Goal: Check status: Check status

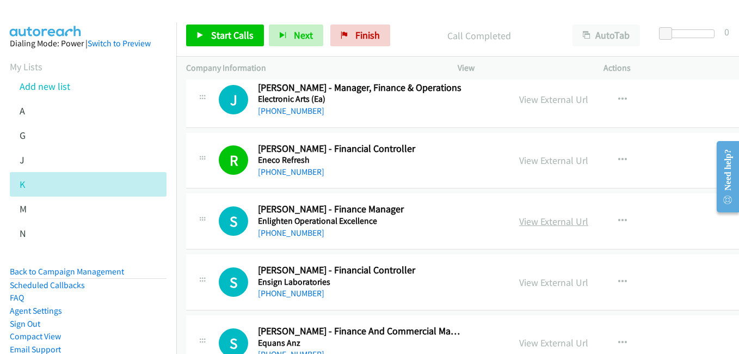
click at [550, 223] on link "View External Url" at bounding box center [553, 221] width 69 height 13
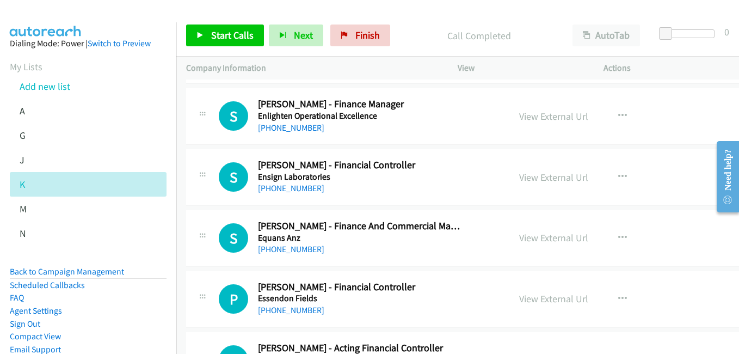
scroll to position [6202, 0]
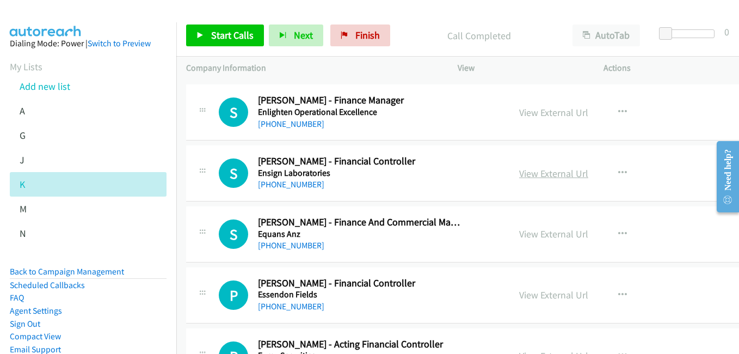
drag, startPoint x: 553, startPoint y: 170, endPoint x: 544, endPoint y: 169, distance: 9.3
click at [553, 170] on link "View External Url" at bounding box center [553, 173] width 69 height 13
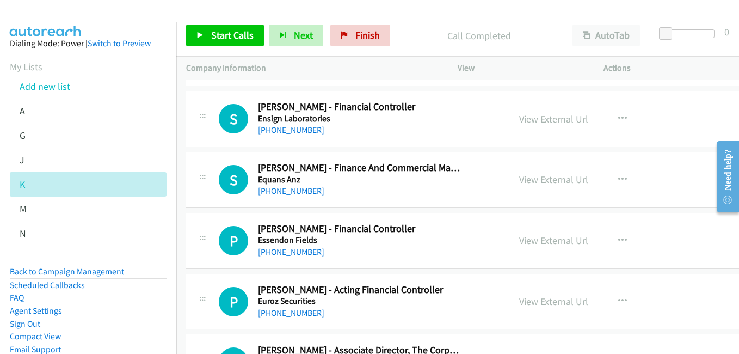
click at [549, 178] on link "View External Url" at bounding box center [553, 179] width 69 height 13
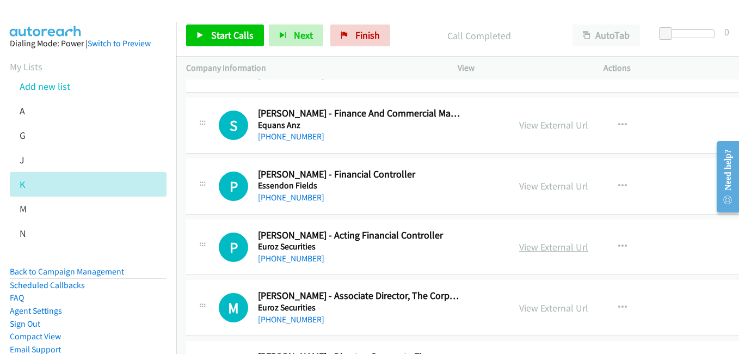
click at [553, 248] on link "View External Url" at bounding box center [553, 246] width 69 height 13
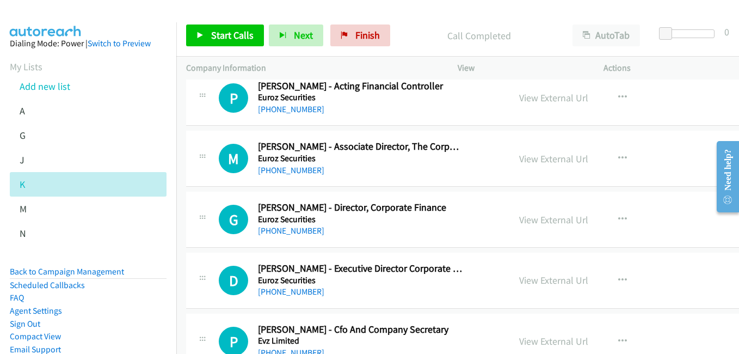
scroll to position [6474, 0]
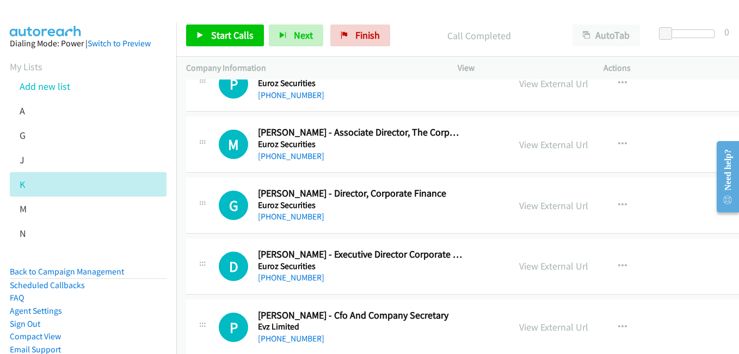
drag, startPoint x: 552, startPoint y: 205, endPoint x: 501, endPoint y: 195, distance: 52.2
click at [552, 205] on link "View External Url" at bounding box center [553, 205] width 69 height 13
click at [540, 266] on link "View External Url" at bounding box center [553, 265] width 69 height 13
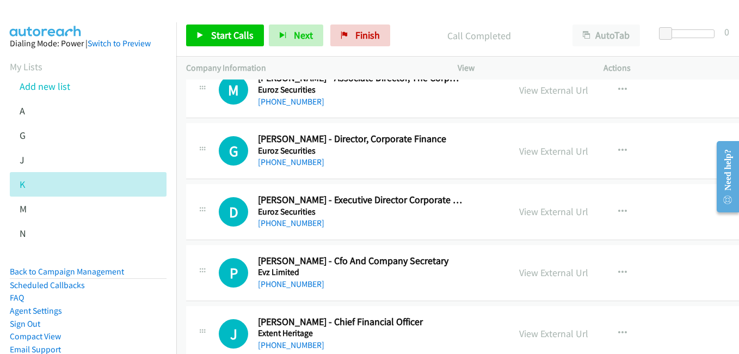
scroll to position [6583, 0]
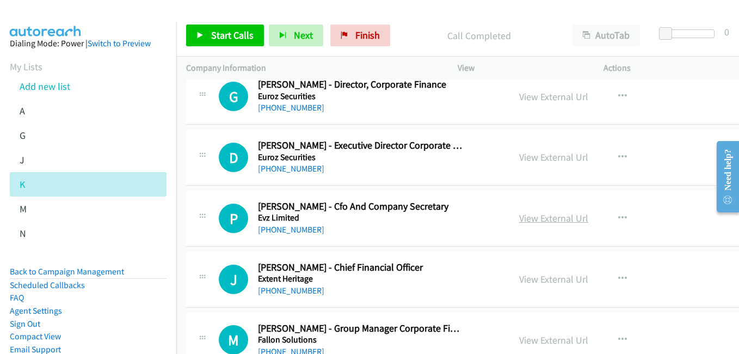
click at [553, 224] on link "View External Url" at bounding box center [553, 218] width 69 height 13
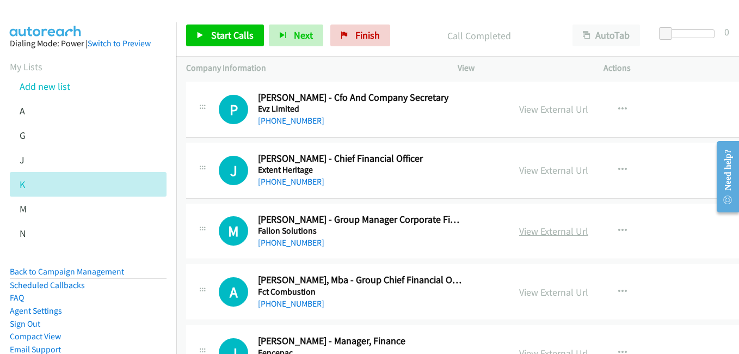
click at [543, 232] on link "View External Url" at bounding box center [553, 231] width 69 height 13
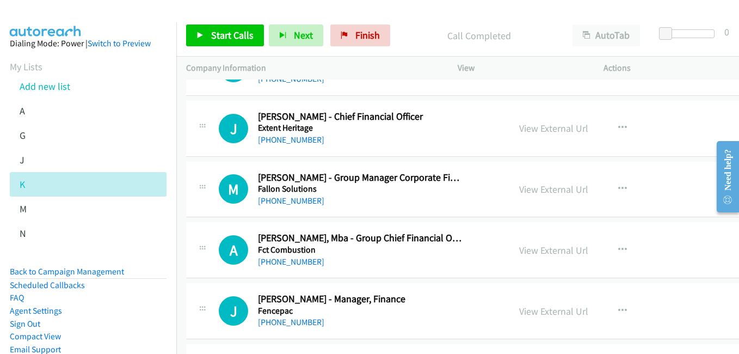
scroll to position [6746, 0]
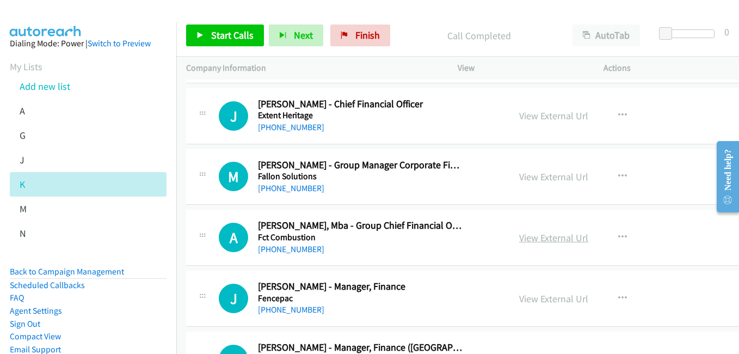
click at [557, 238] on link "View External Url" at bounding box center [553, 237] width 69 height 13
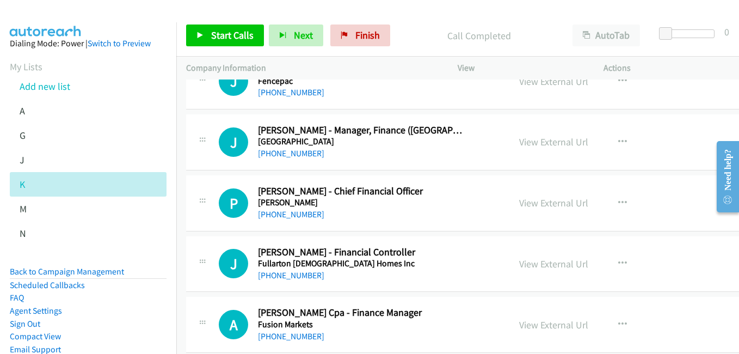
scroll to position [6963, 0]
click at [537, 204] on link "View External Url" at bounding box center [553, 202] width 69 height 13
click at [548, 264] on link "View External Url" at bounding box center [553, 263] width 69 height 13
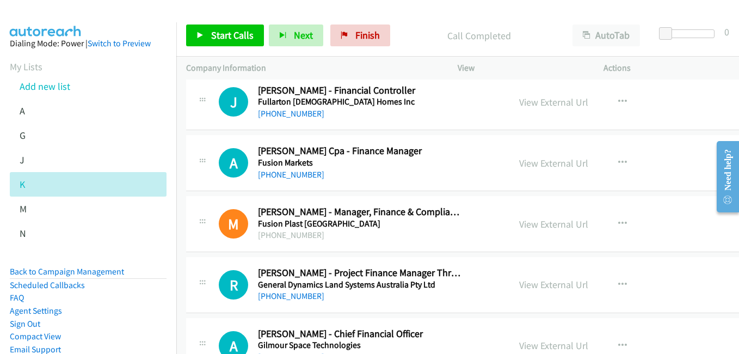
scroll to position [7127, 0]
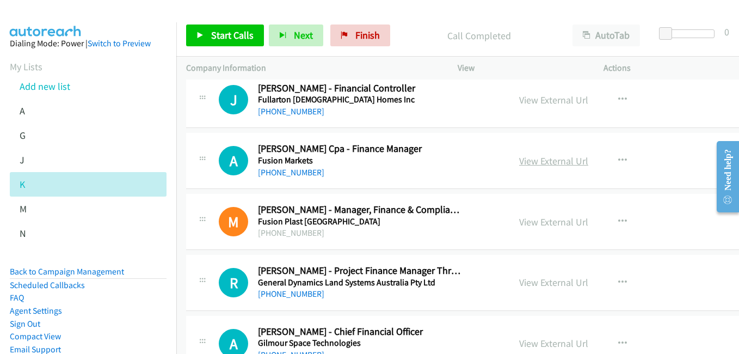
drag, startPoint x: 537, startPoint y: 157, endPoint x: 516, endPoint y: 158, distance: 21.2
click at [537, 157] on link "View External Url" at bounding box center [553, 161] width 69 height 13
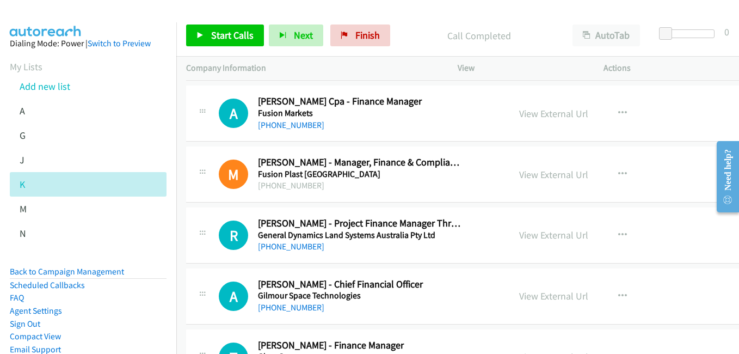
scroll to position [7235, 0]
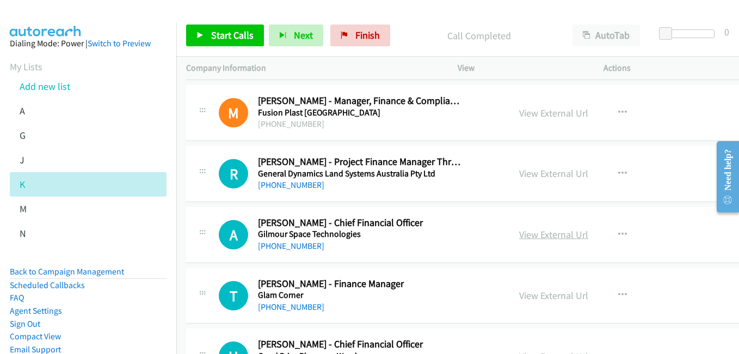
click at [542, 236] on link "View External Url" at bounding box center [553, 234] width 69 height 13
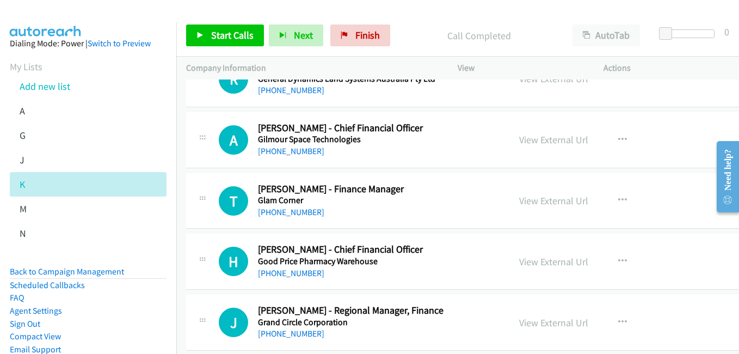
scroll to position [7344, 0]
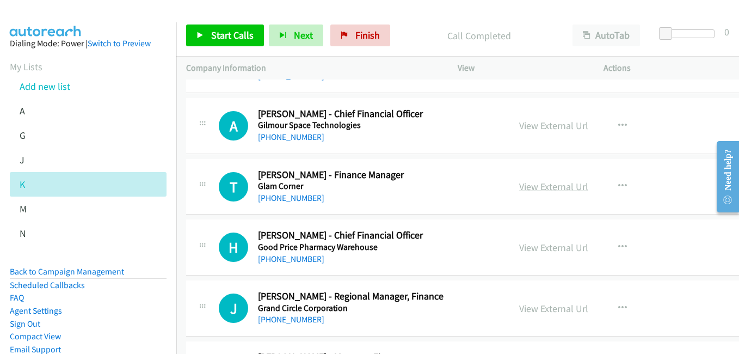
click at [557, 181] on link "View External Url" at bounding box center [553, 186] width 69 height 13
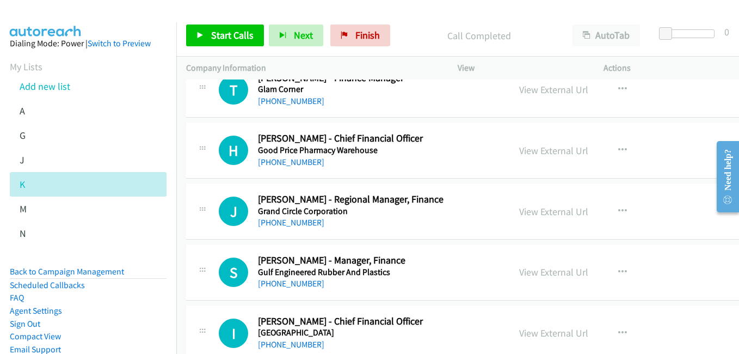
scroll to position [7453, 0]
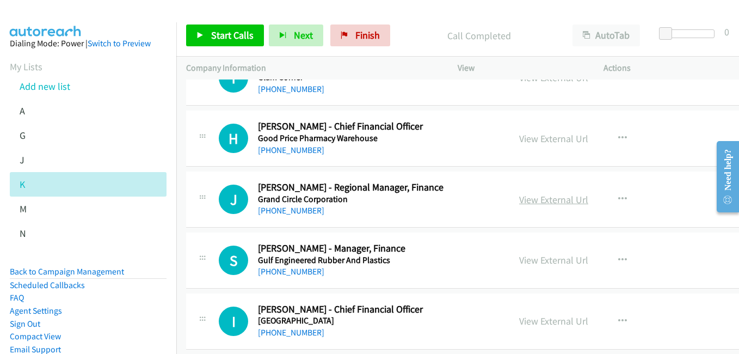
drag, startPoint x: 544, startPoint y: 202, endPoint x: 534, endPoint y: 201, distance: 9.9
click at [544, 202] on link "View External Url" at bounding box center [553, 199] width 69 height 13
click at [546, 264] on link "View External Url" at bounding box center [553, 260] width 69 height 13
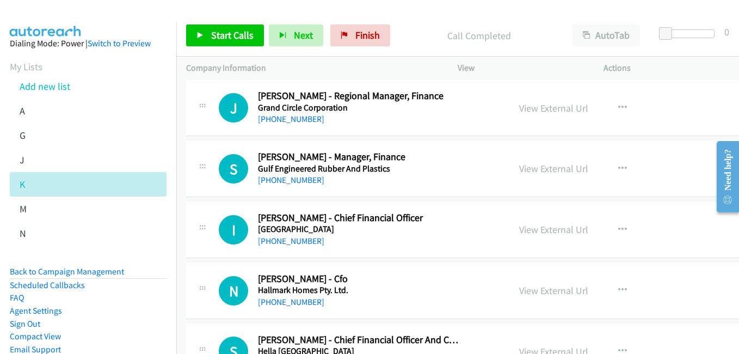
scroll to position [7562, 0]
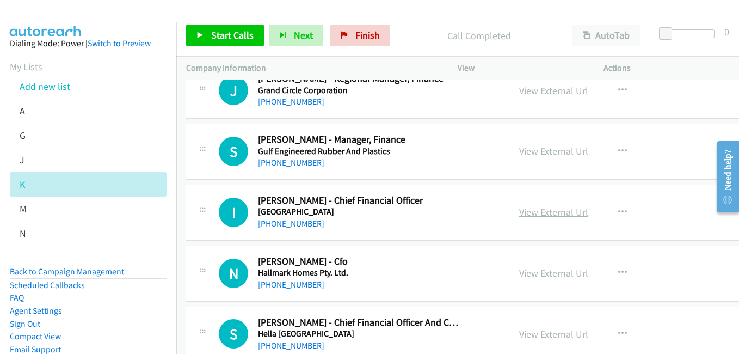
click at [555, 215] on link "View External Url" at bounding box center [553, 212] width 69 height 13
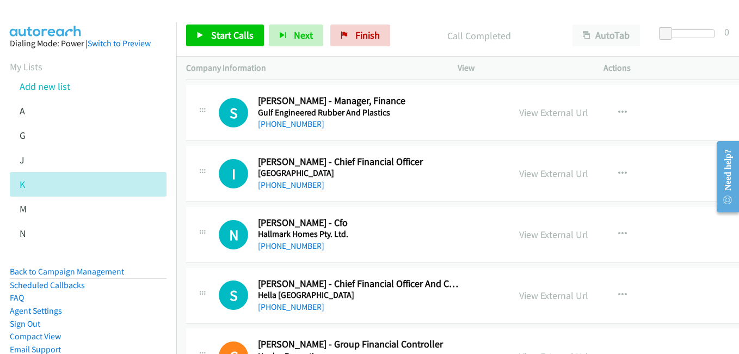
scroll to position [7671, 0]
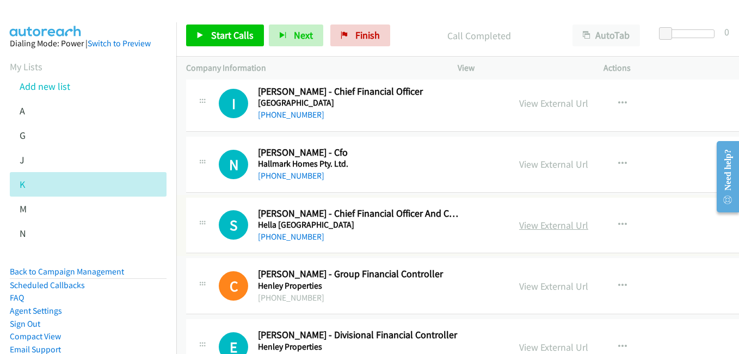
click at [545, 221] on link "View External Url" at bounding box center [553, 225] width 69 height 13
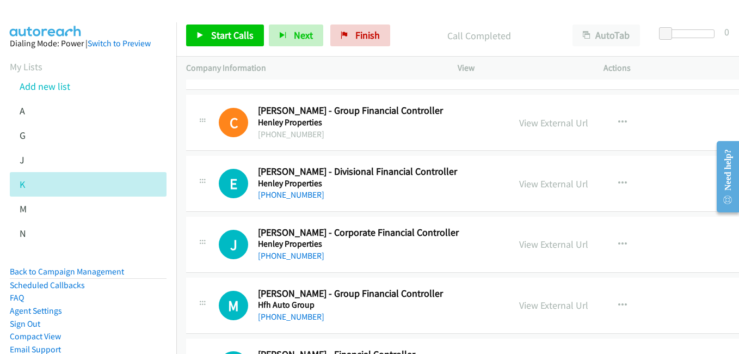
scroll to position [7888, 0]
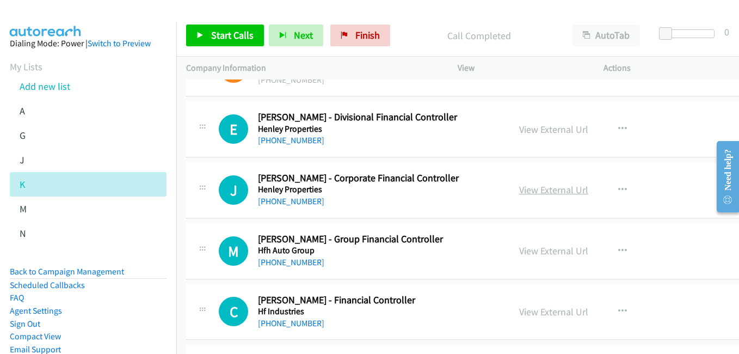
click at [547, 189] on link "View External Url" at bounding box center [553, 189] width 69 height 13
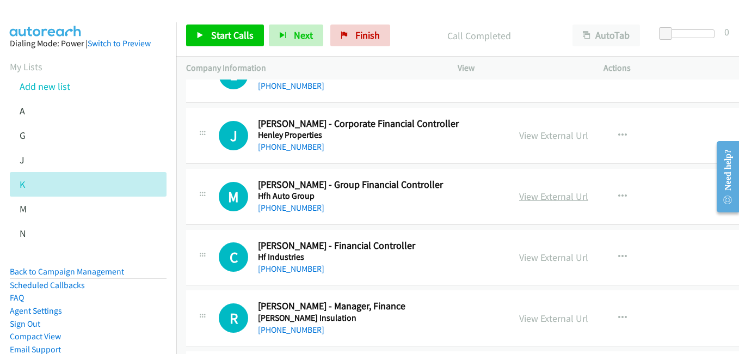
click at [535, 192] on link "View External Url" at bounding box center [553, 196] width 69 height 13
drag, startPoint x: 526, startPoint y: 252, endPoint x: 459, endPoint y: 188, distance: 92.7
click at [526, 252] on link "View External Url" at bounding box center [553, 257] width 69 height 13
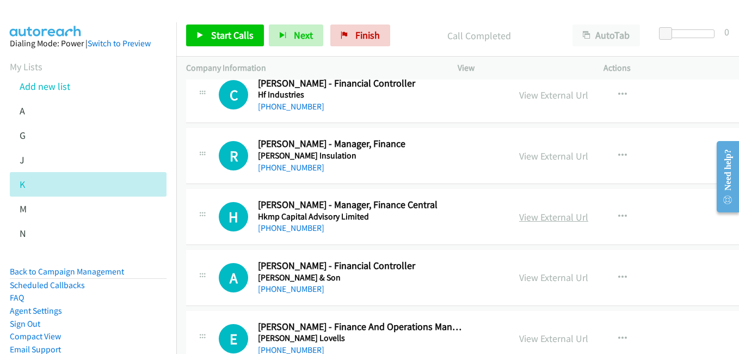
scroll to position [8106, 0]
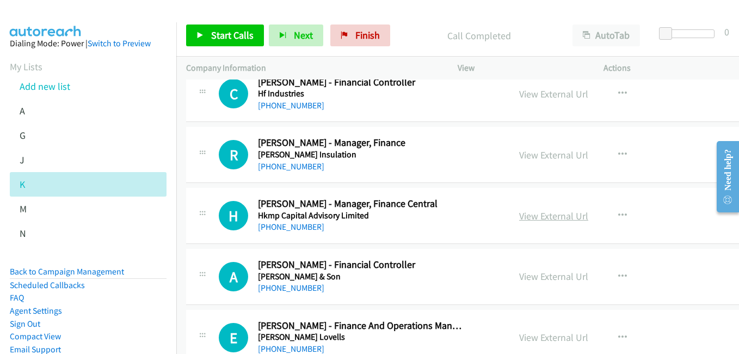
click at [527, 215] on link "View External Url" at bounding box center [553, 215] width 69 height 13
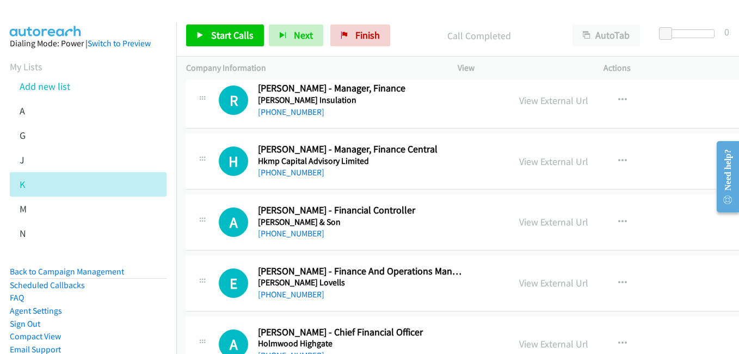
drag, startPoint x: 550, startPoint y: 219, endPoint x: 596, endPoint y: 242, distance: 50.9
click at [550, 219] on link "View External Url" at bounding box center [553, 221] width 69 height 13
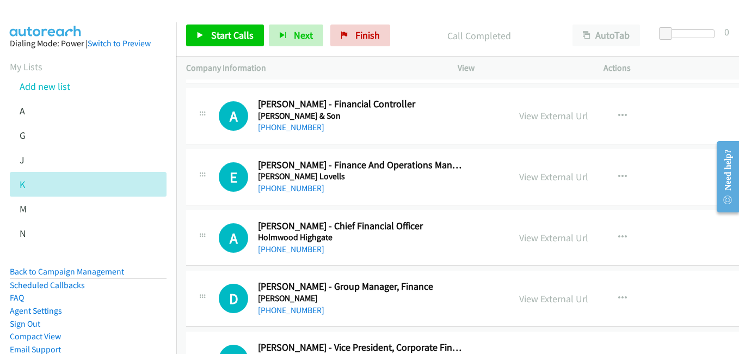
scroll to position [8269, 0]
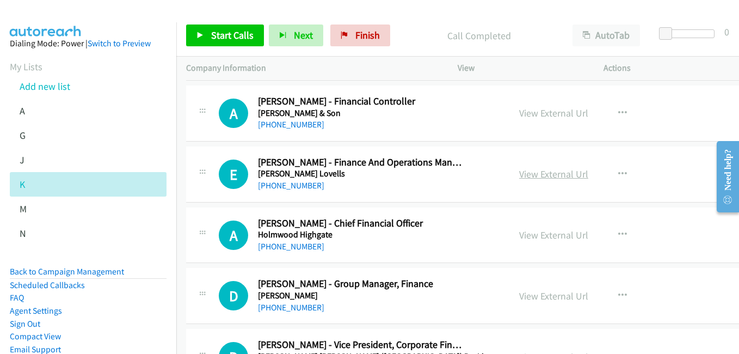
drag, startPoint x: 551, startPoint y: 174, endPoint x: 563, endPoint y: 177, distance: 12.4
click at [551, 174] on link "View External Url" at bounding box center [553, 174] width 69 height 13
click at [533, 237] on link "View External Url" at bounding box center [553, 234] width 69 height 13
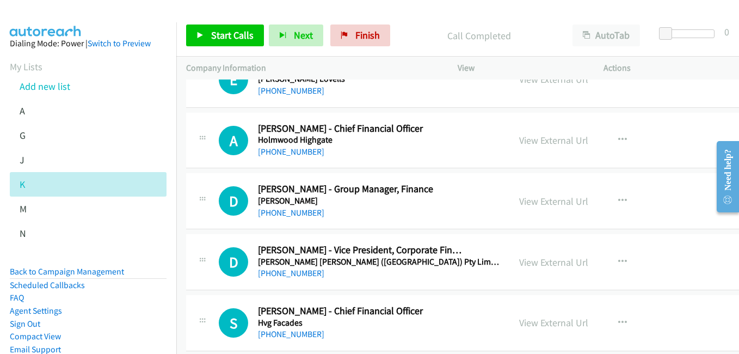
scroll to position [8378, 0]
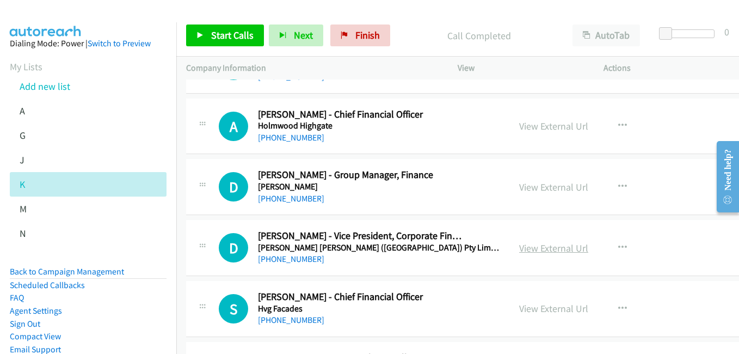
click at [533, 245] on link "View External Url" at bounding box center [553, 248] width 69 height 13
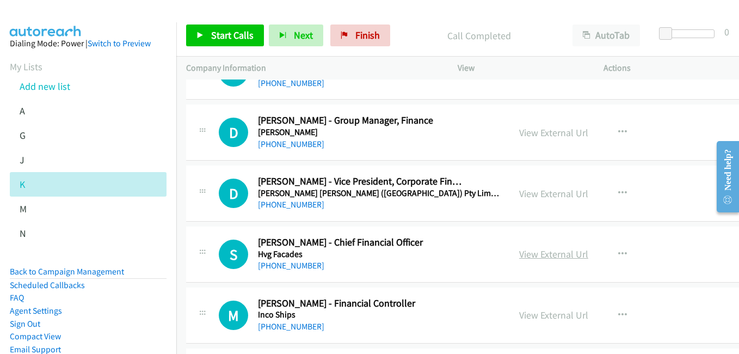
click at [548, 256] on link "View External Url" at bounding box center [553, 254] width 69 height 13
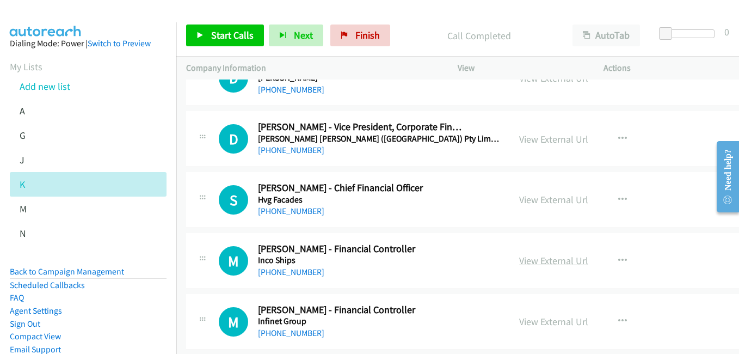
click at [555, 263] on link "View External Url" at bounding box center [553, 260] width 69 height 13
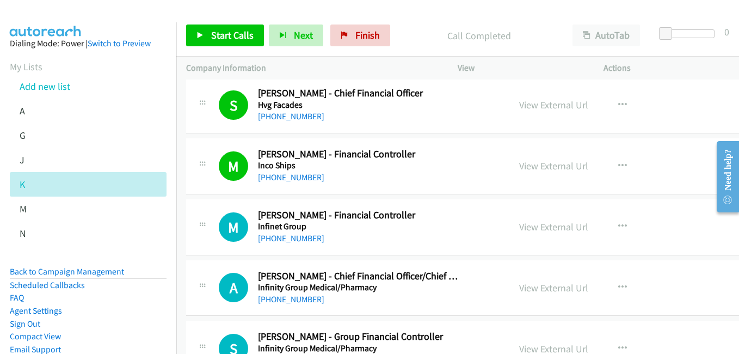
scroll to position [8650, 0]
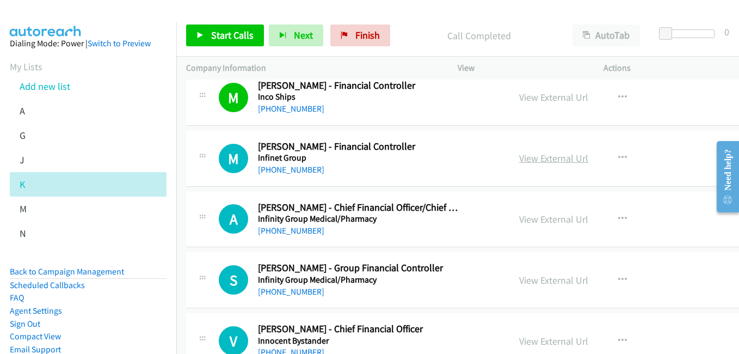
click at [548, 157] on link "View External Url" at bounding box center [553, 158] width 69 height 13
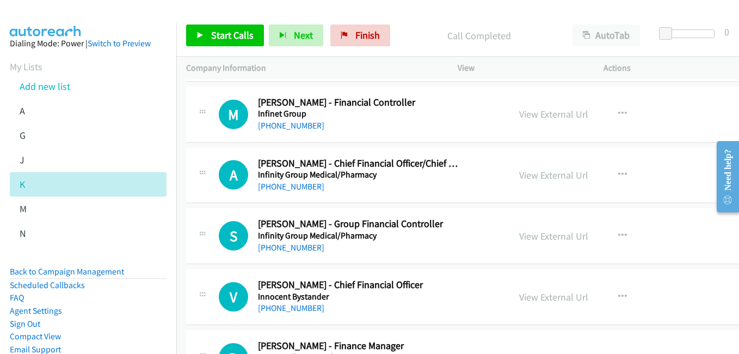
scroll to position [8704, 0]
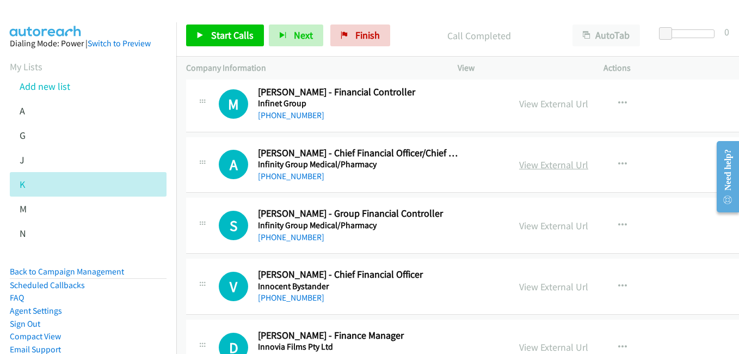
drag, startPoint x: 560, startPoint y: 165, endPoint x: 554, endPoint y: 164, distance: 6.0
click at [560, 165] on link "View External Url" at bounding box center [553, 164] width 69 height 13
drag, startPoint x: 541, startPoint y: 223, endPoint x: 434, endPoint y: 135, distance: 138.1
click at [541, 223] on link "View External Url" at bounding box center [553, 225] width 69 height 13
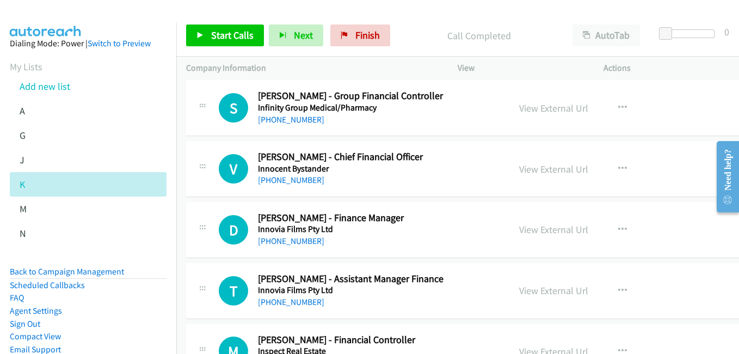
scroll to position [8868, 0]
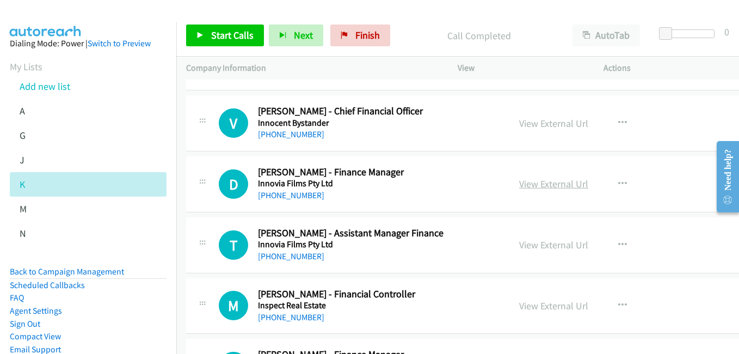
click at [524, 186] on link "View External Url" at bounding box center [553, 183] width 69 height 13
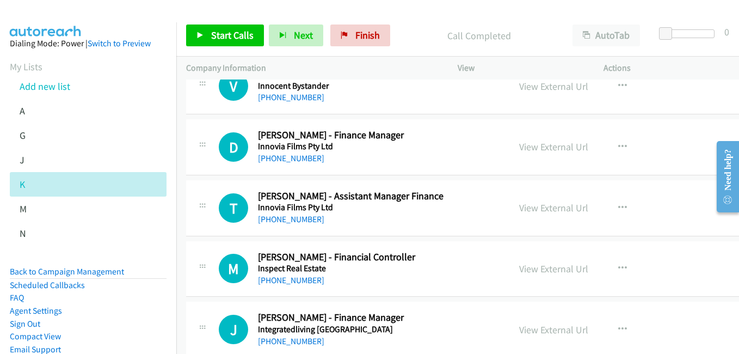
scroll to position [8922, 0]
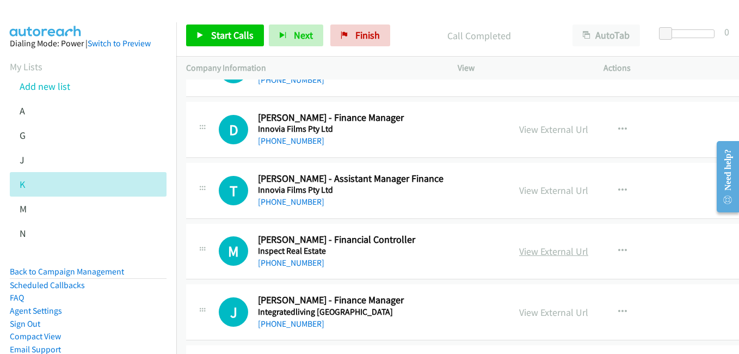
click at [558, 254] on link "View External Url" at bounding box center [553, 251] width 69 height 13
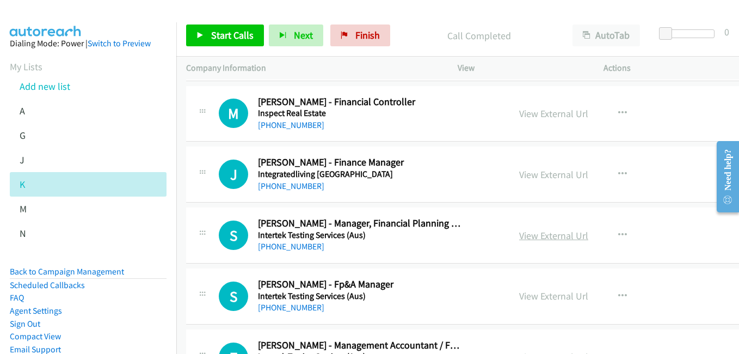
scroll to position [9085, 0]
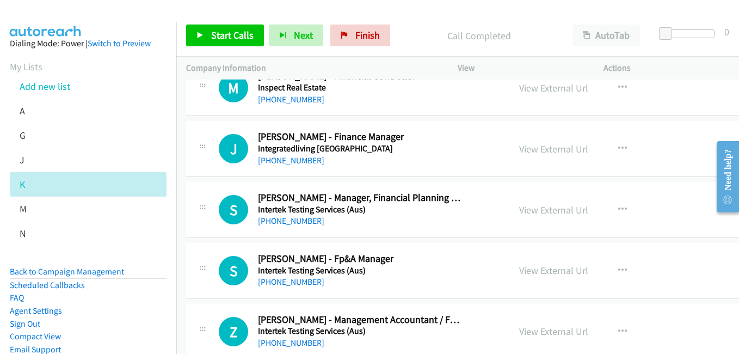
drag, startPoint x: 558, startPoint y: 205, endPoint x: 468, endPoint y: 161, distance: 100.0
click at [558, 205] on link "View External Url" at bounding box center [553, 209] width 69 height 13
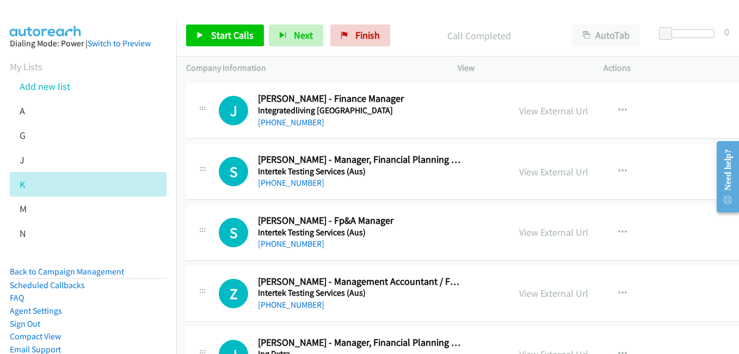
scroll to position [9140, 0]
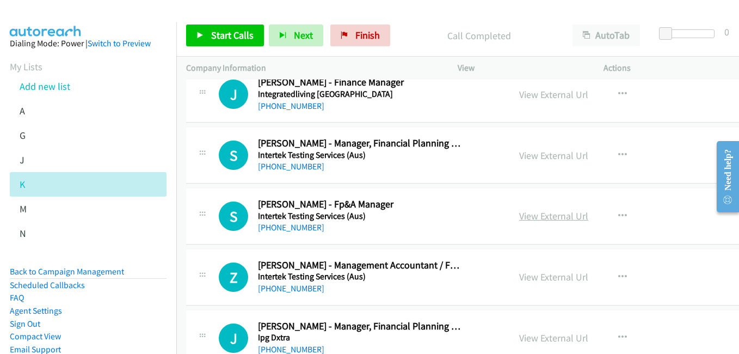
click at [541, 214] on link "View External Url" at bounding box center [553, 215] width 69 height 13
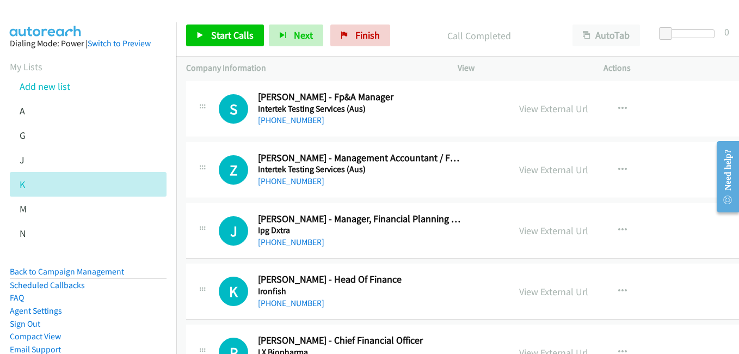
scroll to position [9248, 0]
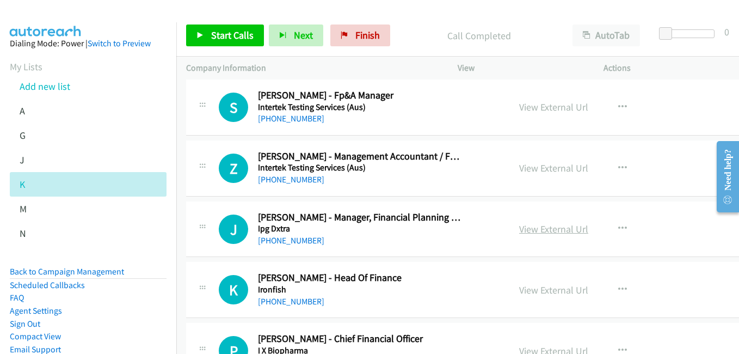
click at [548, 224] on link "View External Url" at bounding box center [553, 229] width 69 height 13
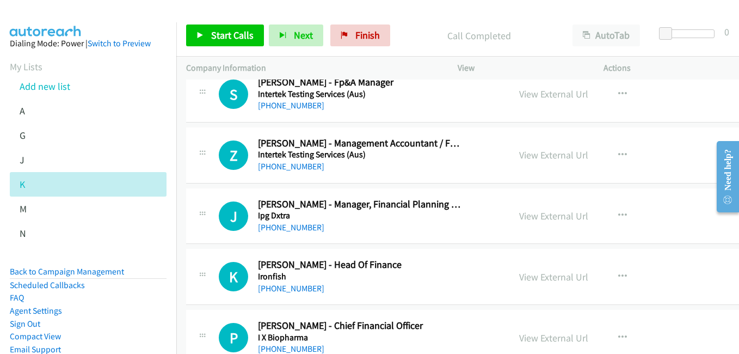
scroll to position [9303, 0]
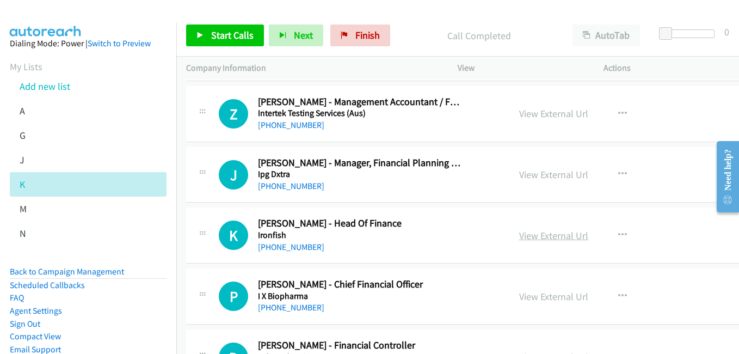
click at [549, 233] on link "View External Url" at bounding box center [553, 235] width 69 height 13
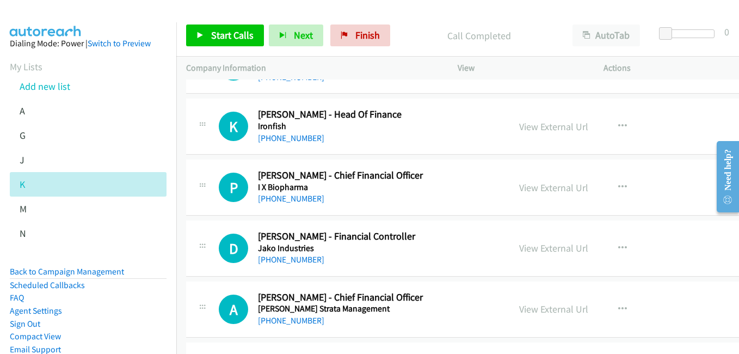
scroll to position [9466, 0]
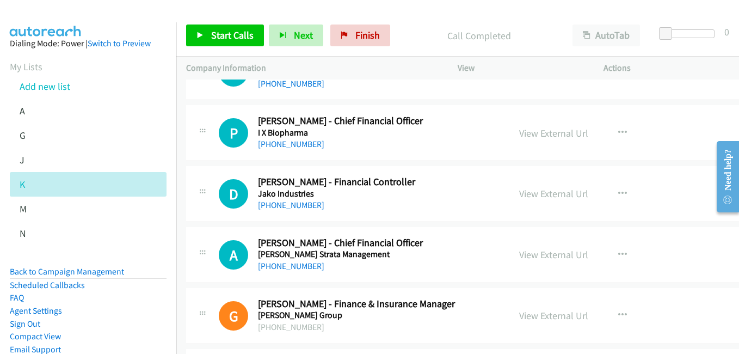
drag, startPoint x: 524, startPoint y: 198, endPoint x: 477, endPoint y: 180, distance: 50.3
click at [524, 198] on link "View External Url" at bounding box center [553, 193] width 69 height 13
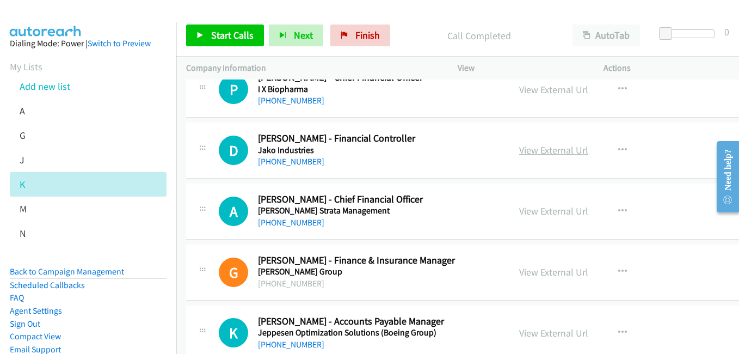
scroll to position [9520, 0]
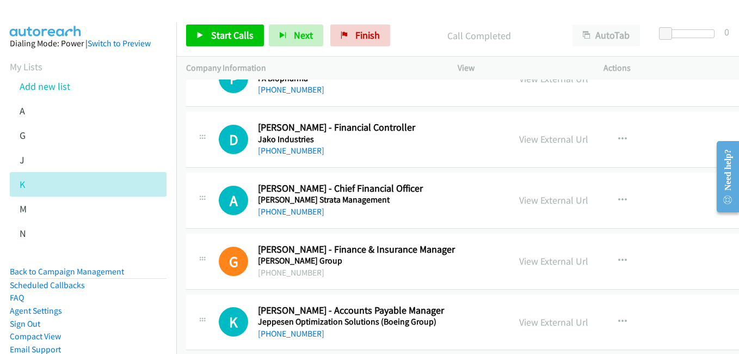
click at [551, 203] on link "View External Url" at bounding box center [553, 200] width 69 height 13
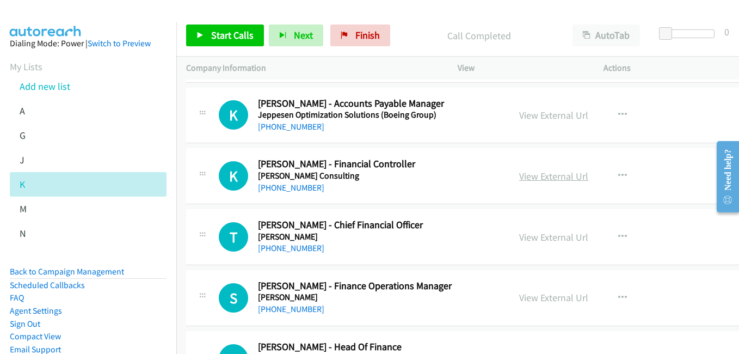
scroll to position [9738, 0]
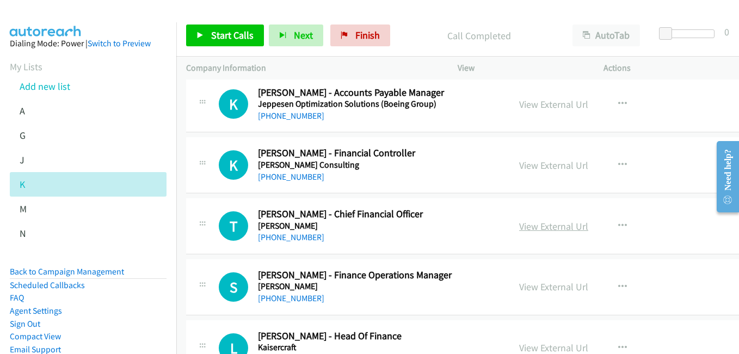
click at [541, 230] on link "View External Url" at bounding box center [553, 226] width 69 height 13
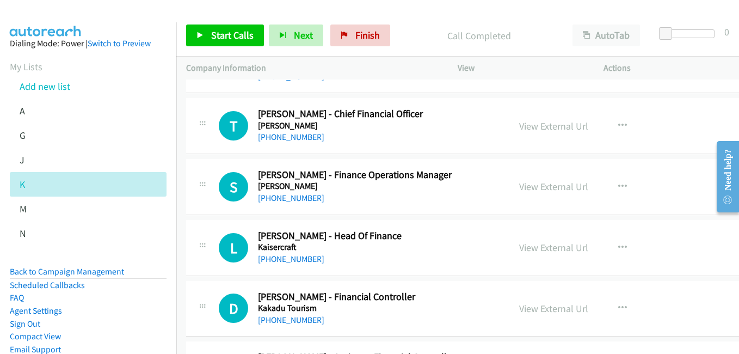
scroll to position [9847, 0]
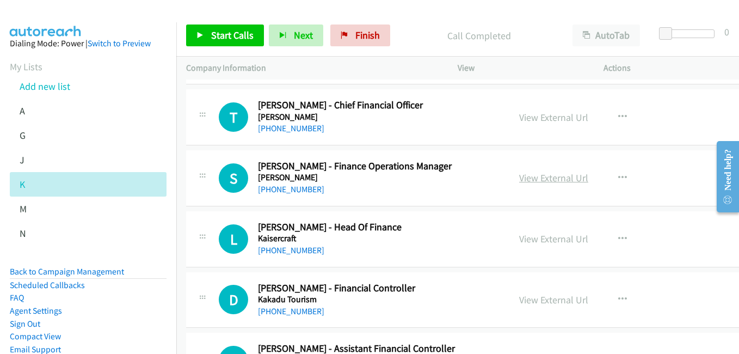
drag, startPoint x: 540, startPoint y: 178, endPoint x: 535, endPoint y: 175, distance: 6.1
click at [540, 178] on link "View External Url" at bounding box center [553, 177] width 69 height 13
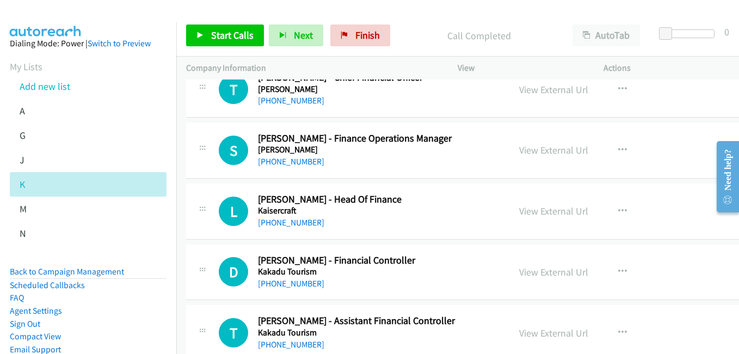
scroll to position [9901, 0]
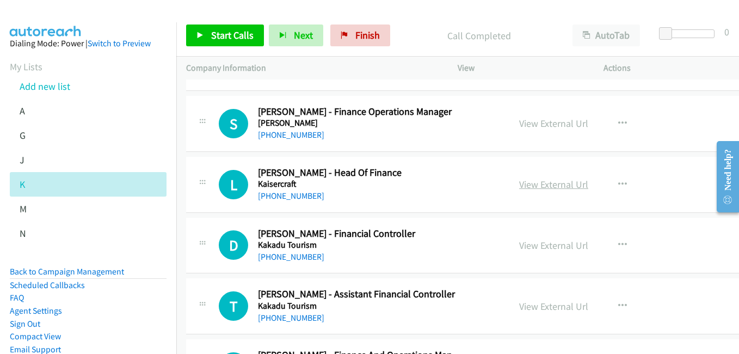
click at [553, 190] on link "View External Url" at bounding box center [553, 184] width 69 height 13
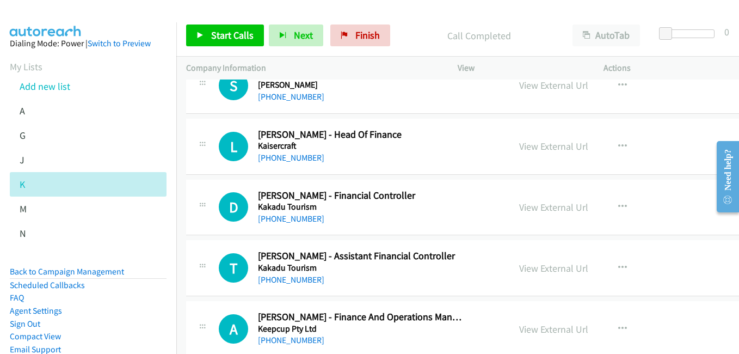
scroll to position [10010, 0]
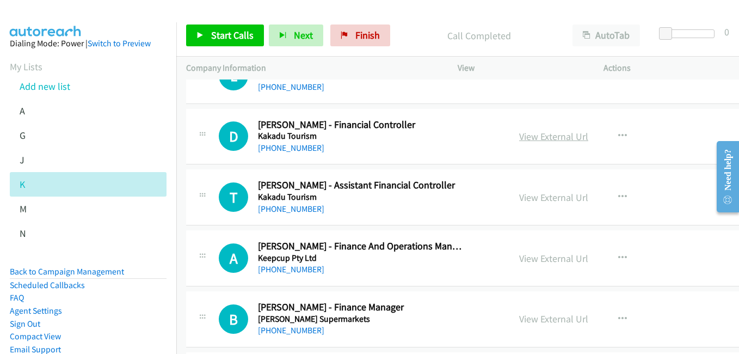
click at [539, 140] on link "View External Url" at bounding box center [553, 136] width 69 height 13
drag, startPoint x: 557, startPoint y: 257, endPoint x: 283, endPoint y: 98, distance: 316.4
click at [557, 257] on link "View External Url" at bounding box center [553, 258] width 69 height 13
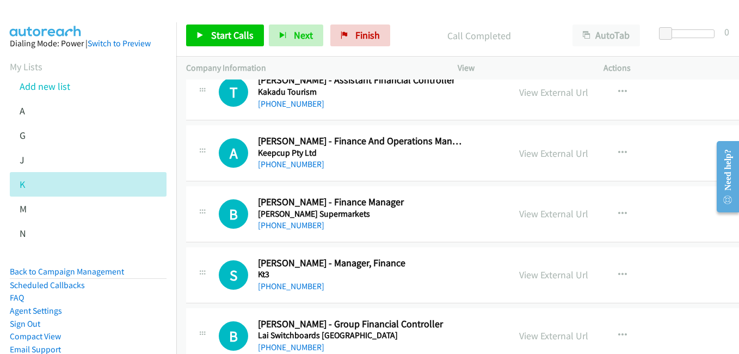
scroll to position [10119, 0]
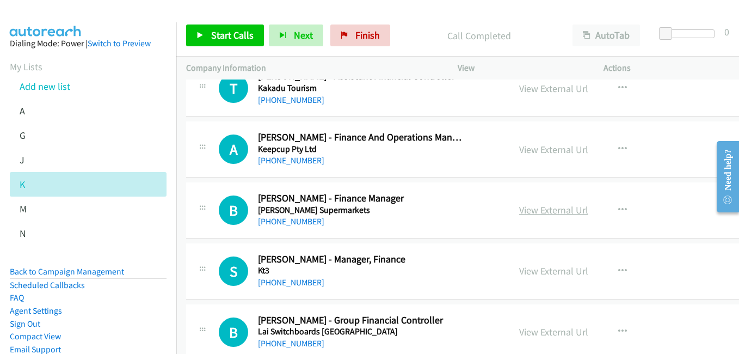
click at [558, 211] on link "View External Url" at bounding box center [553, 209] width 69 height 13
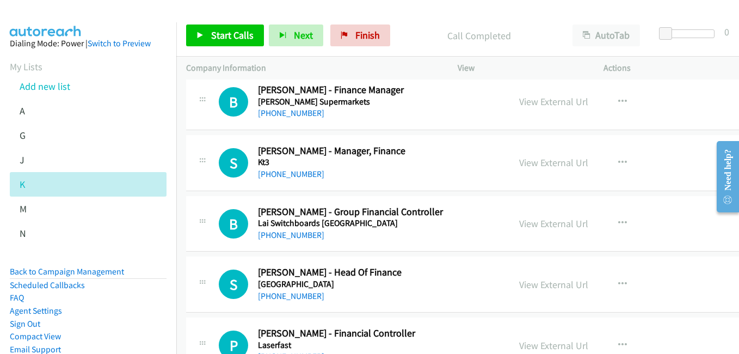
scroll to position [10228, 0]
